Goal: Complete application form

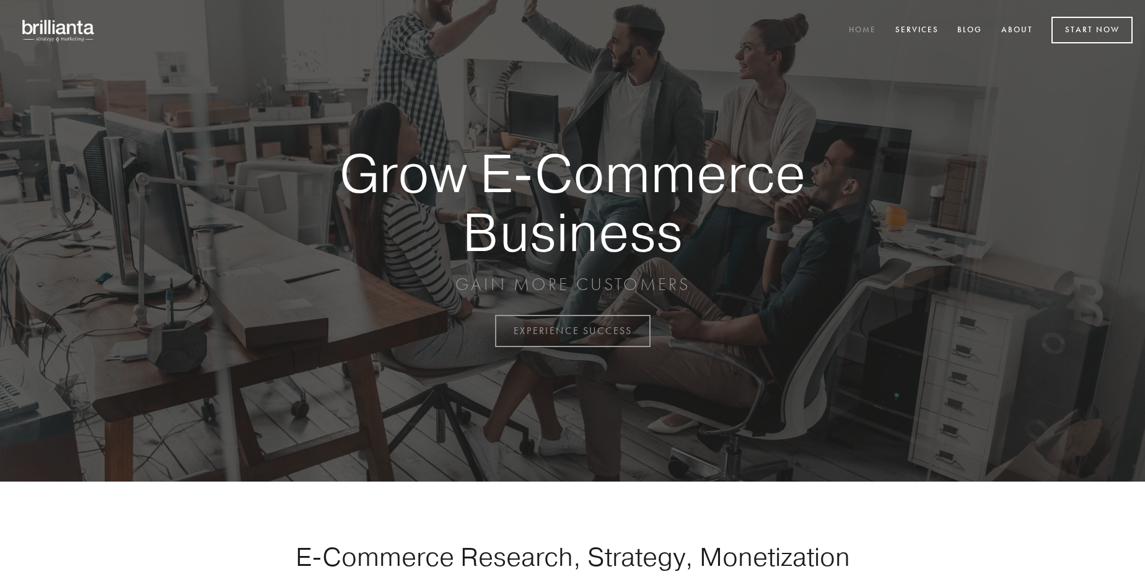
scroll to position [3247, 0]
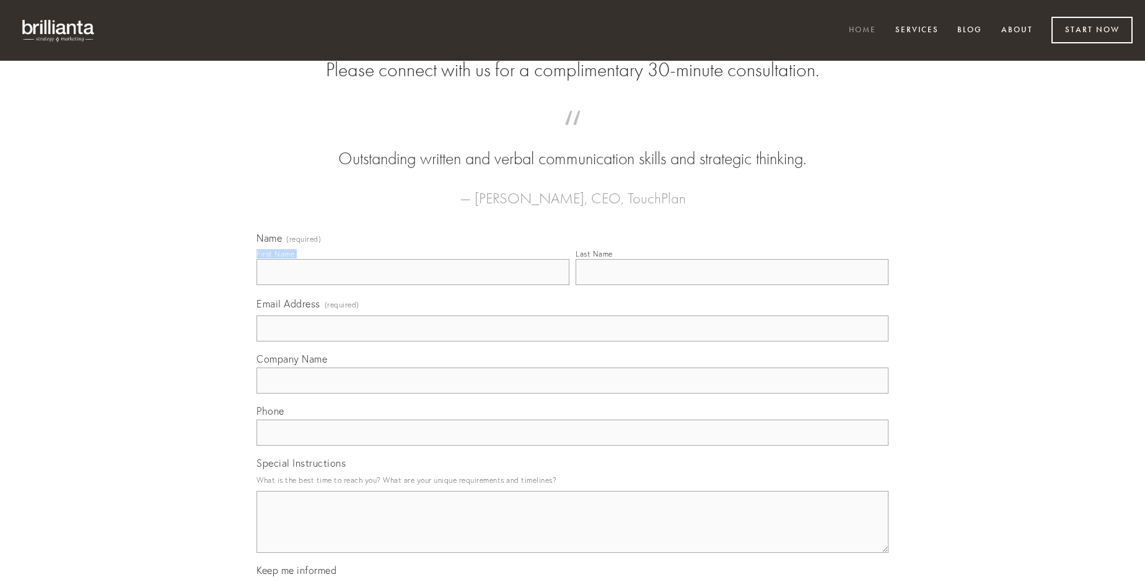
type input "[PERSON_NAME]"
click at [732, 285] on input "Last Name" at bounding box center [731, 272] width 313 height 26
type input "[PERSON_NAME]"
click at [572, 341] on input "Email Address (required)" at bounding box center [572, 328] width 632 height 26
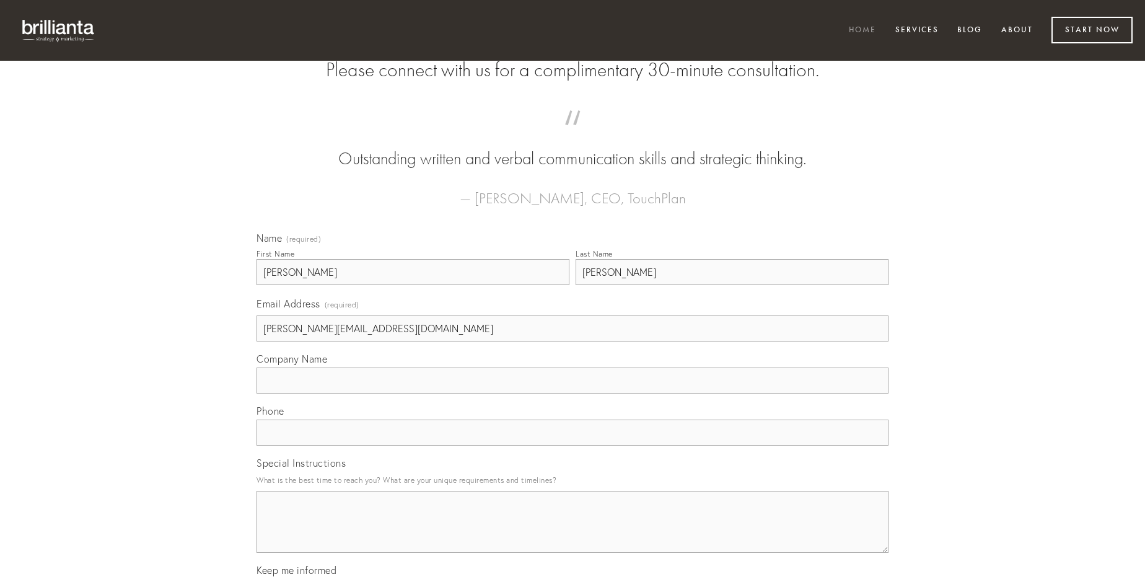
type input "[PERSON_NAME][EMAIL_ADDRESS][DOMAIN_NAME]"
click at [572, 393] on input "Company Name" at bounding box center [572, 380] width 632 height 26
type input "subnecto"
click at [572, 445] on input "text" at bounding box center [572, 432] width 632 height 26
click at [572, 533] on textarea "Special Instructions" at bounding box center [572, 522] width 632 height 62
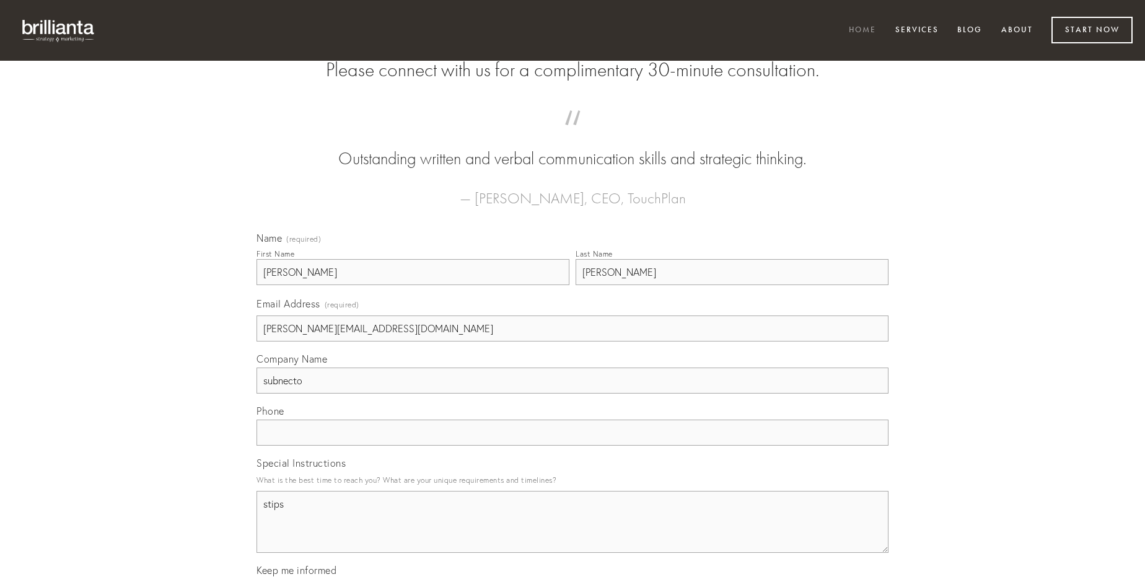
type textarea "stips"
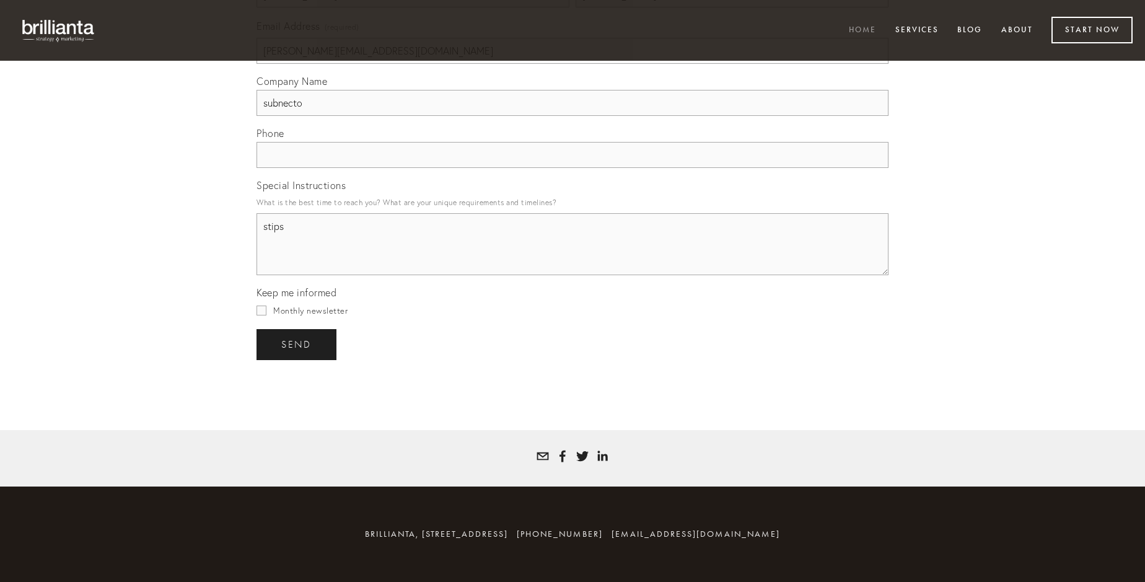
click at [297, 344] on span "send" at bounding box center [296, 344] width 30 height 11
